Goal: Navigation & Orientation: Understand site structure

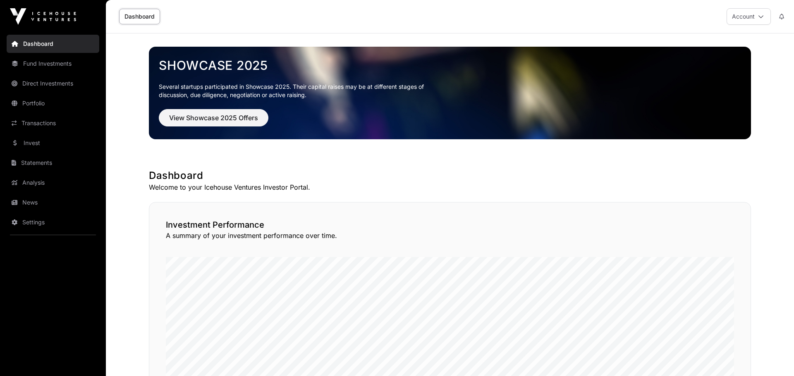
click at [34, 201] on link "News" at bounding box center [53, 203] width 93 height 18
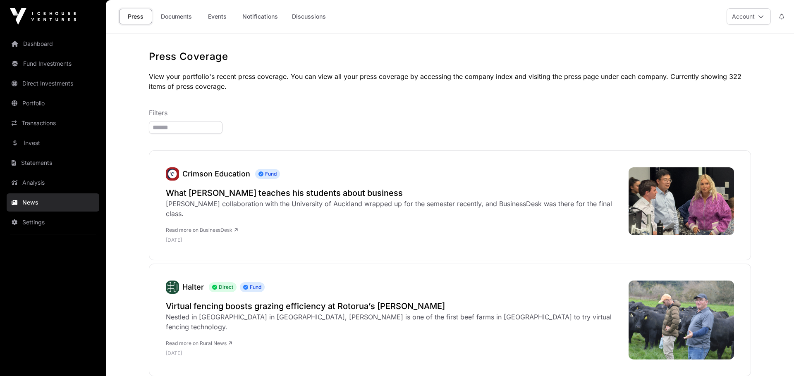
click at [179, 17] on link "Documents" at bounding box center [176, 17] width 42 height 16
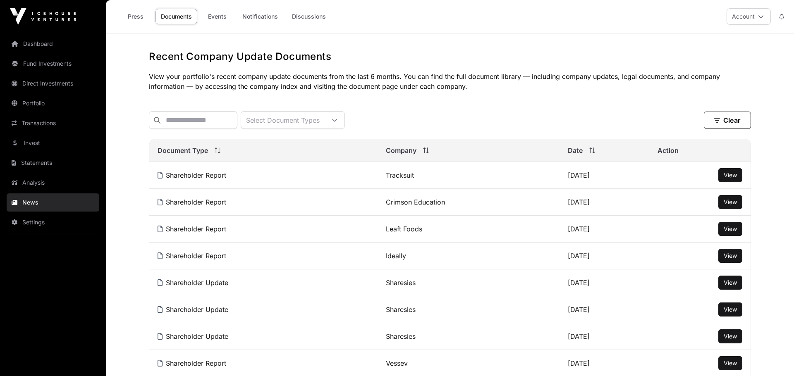
click at [51, 142] on link "Invest" at bounding box center [53, 143] width 93 height 18
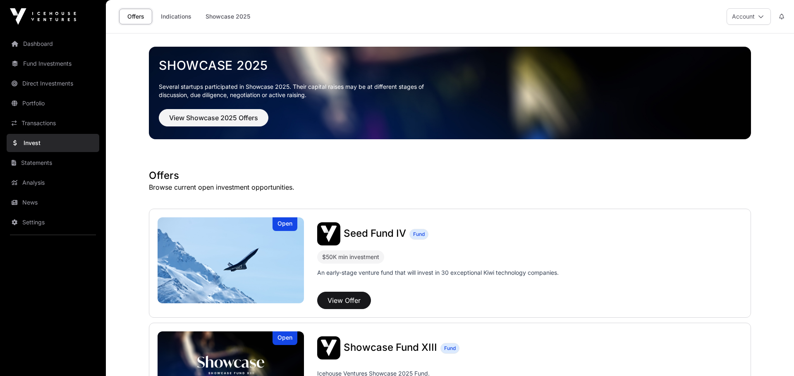
click at [37, 122] on link "Transactions" at bounding box center [53, 123] width 93 height 18
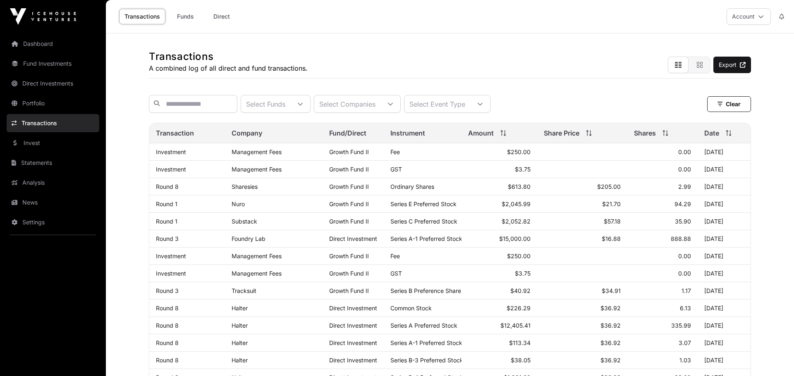
click at [36, 46] on link "Dashboard" at bounding box center [53, 44] width 93 height 18
